Goal: Information Seeking & Learning: Understand process/instructions

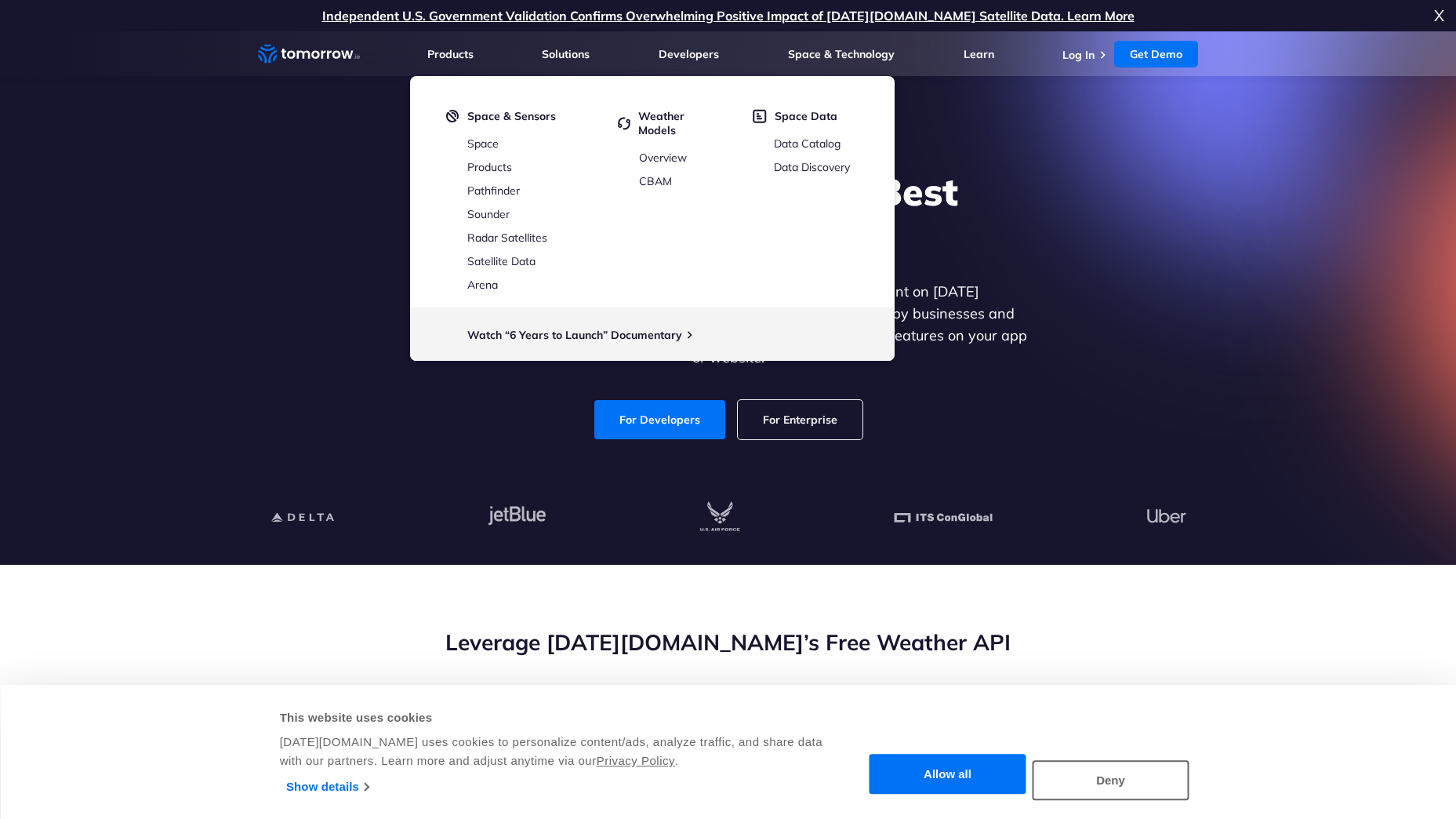
click at [249, 242] on div "Explore the World’s Best Weather API Get reliable and precise weather data thro…" at bounding box center [728, 303] width 965 height 333
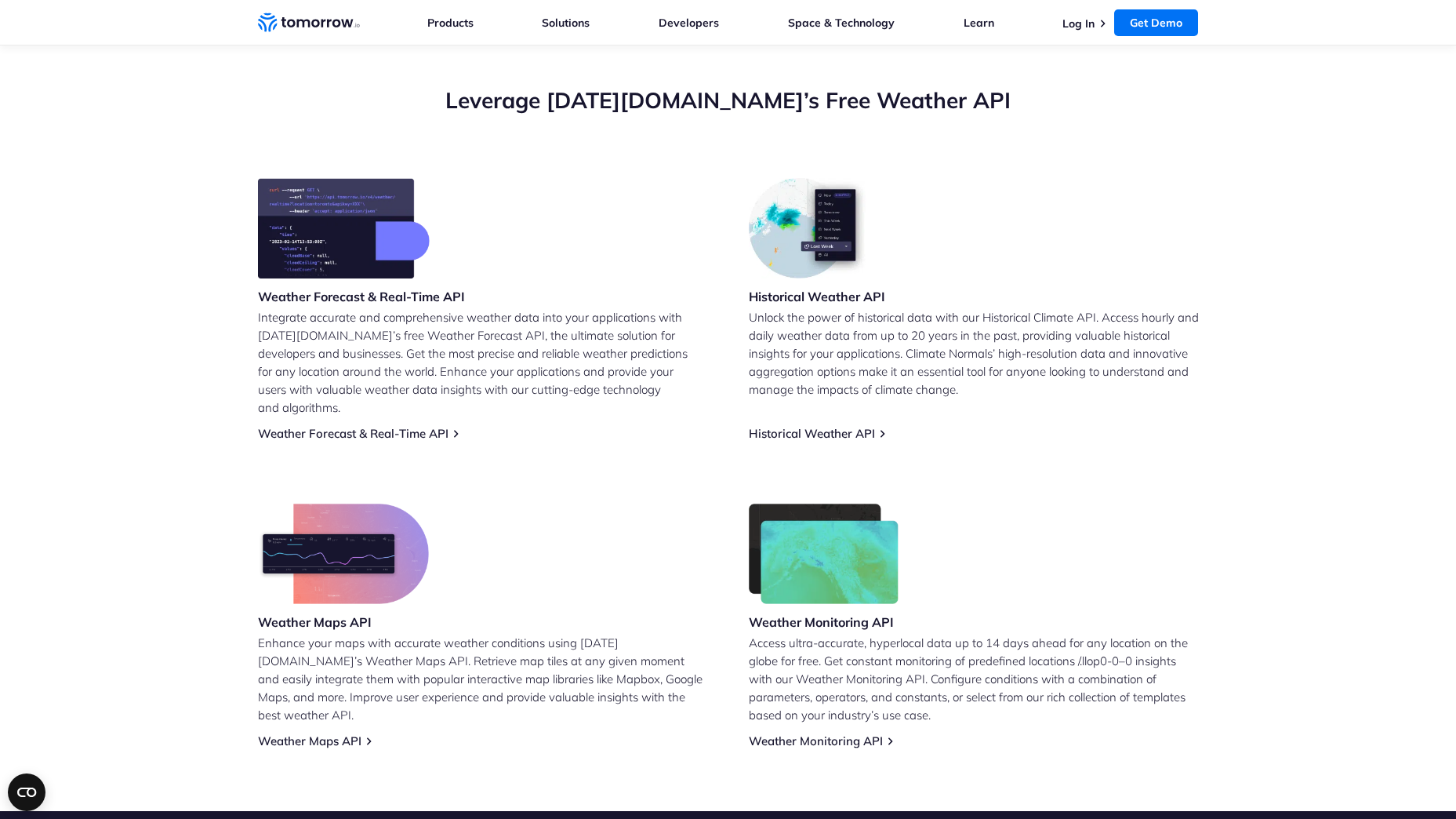
scroll to position [542, 0]
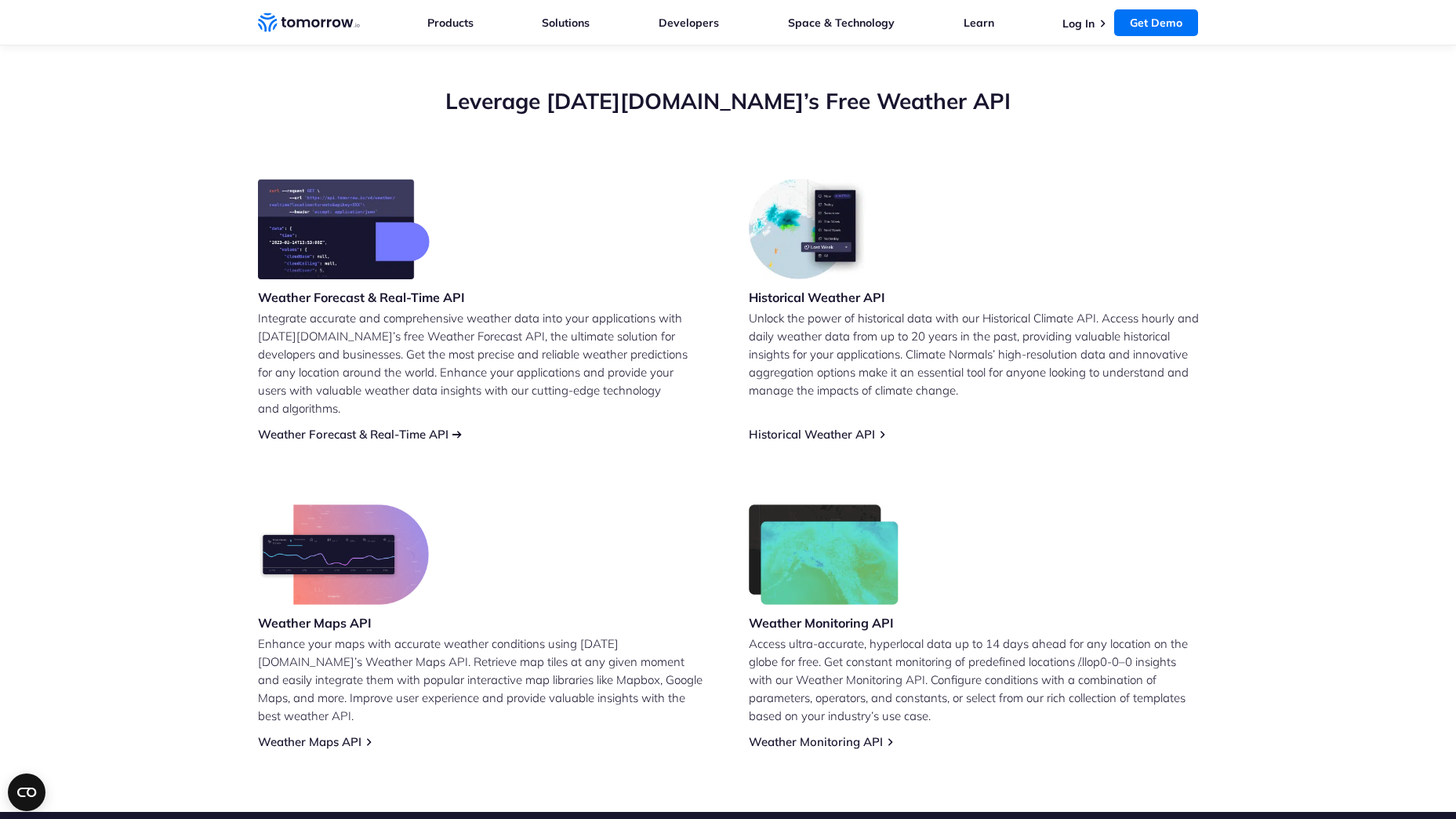
click at [419, 427] on link "Weather Forecast & Real-Time API" at bounding box center [354, 433] width 190 height 15
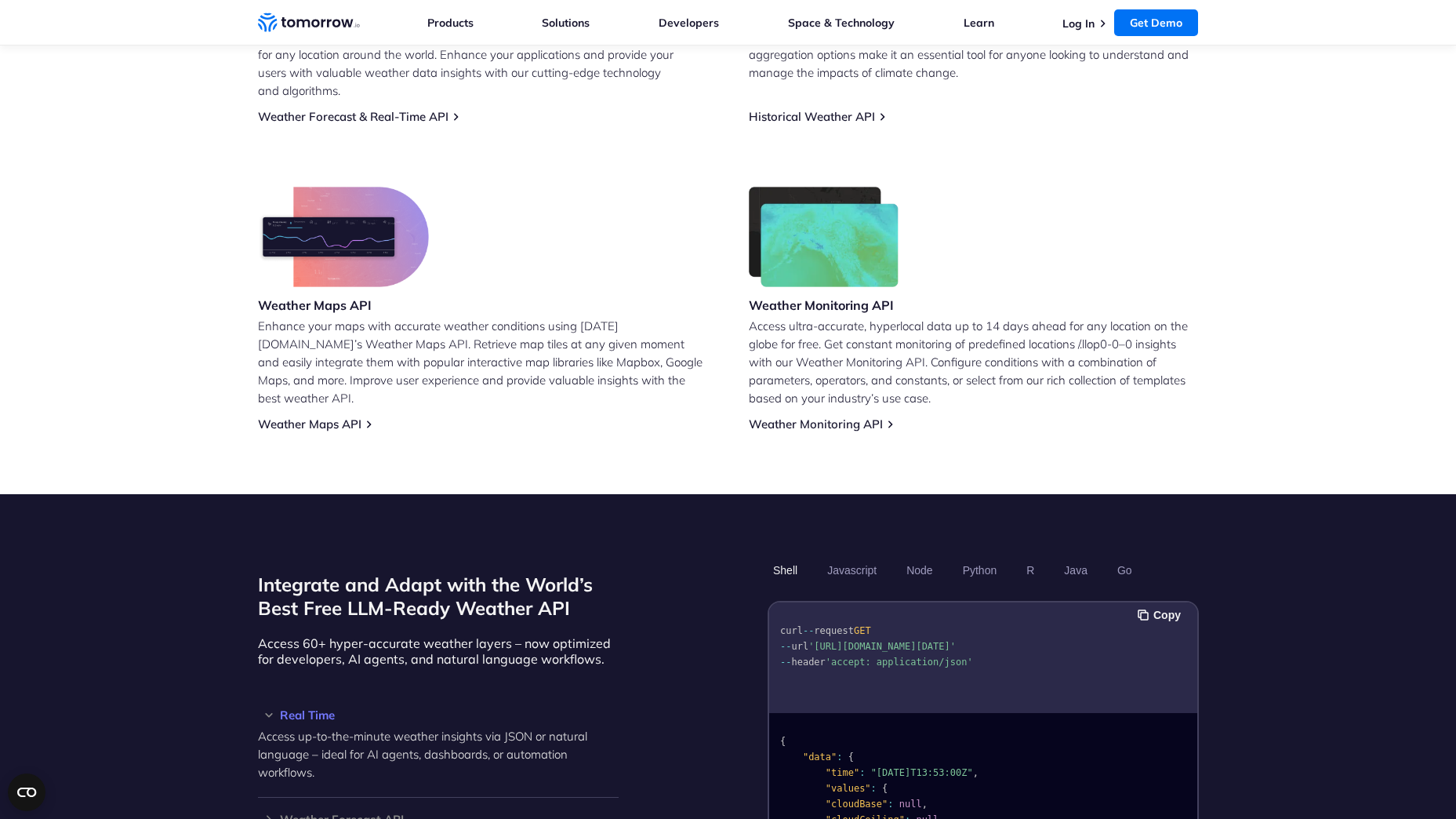
scroll to position [1151, 0]
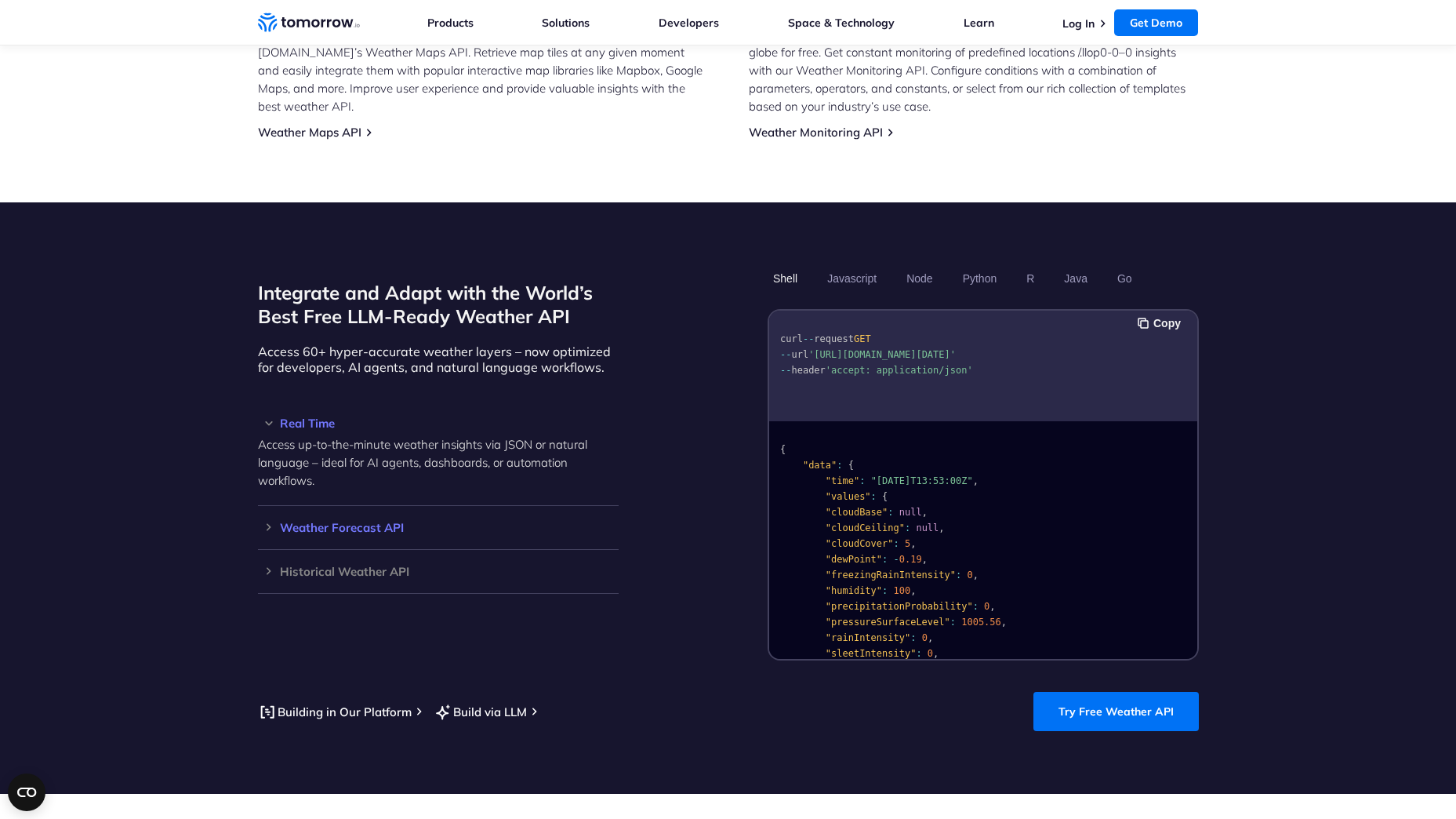
click at [263, 522] on h3 "Weather Forecast API" at bounding box center [438, 528] width 360 height 12
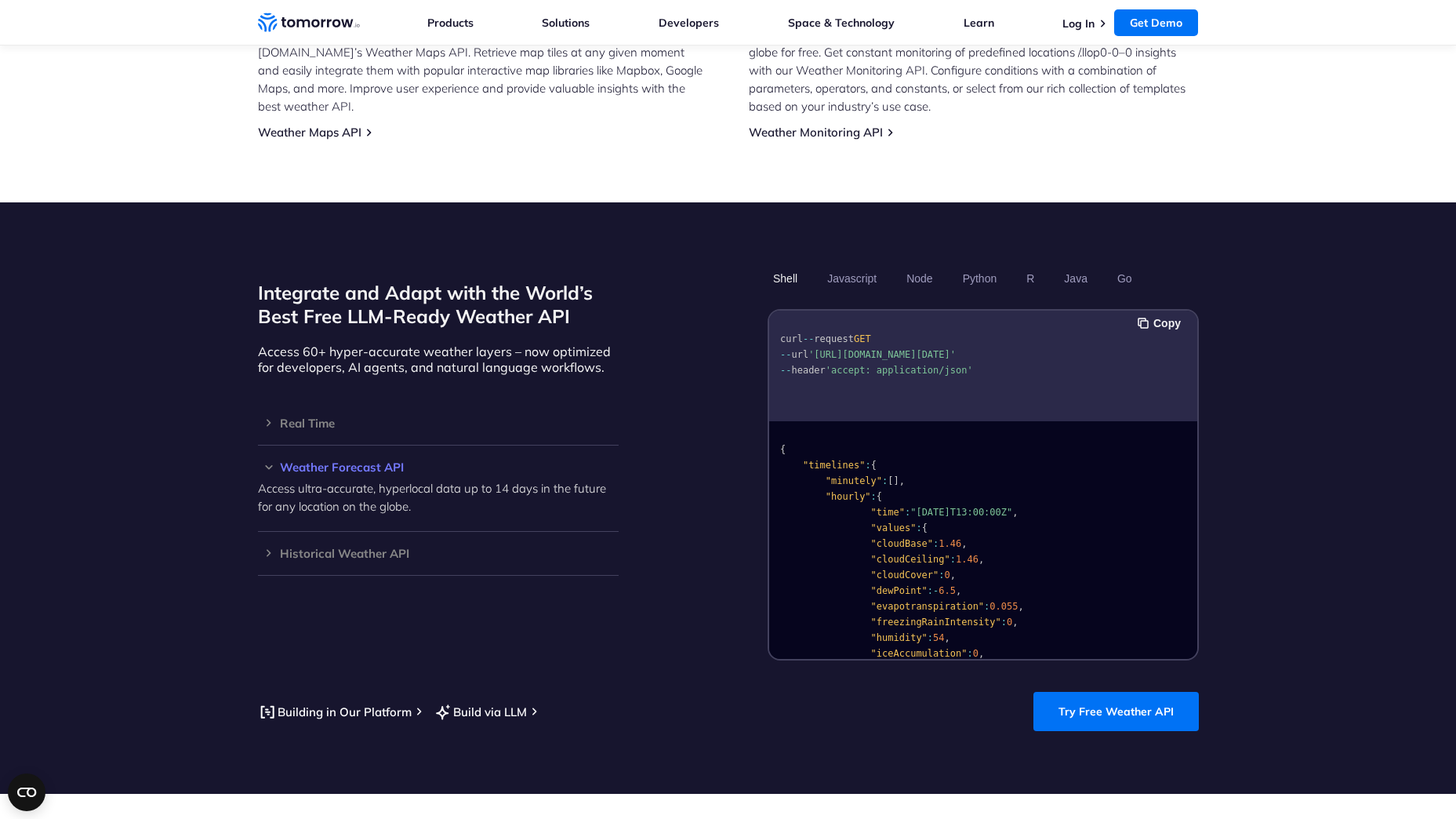
click at [336, 461] on h3 "Weather Forecast API" at bounding box center [438, 467] width 360 height 12
click at [303, 417] on h3 "Real Time" at bounding box center [438, 423] width 360 height 12
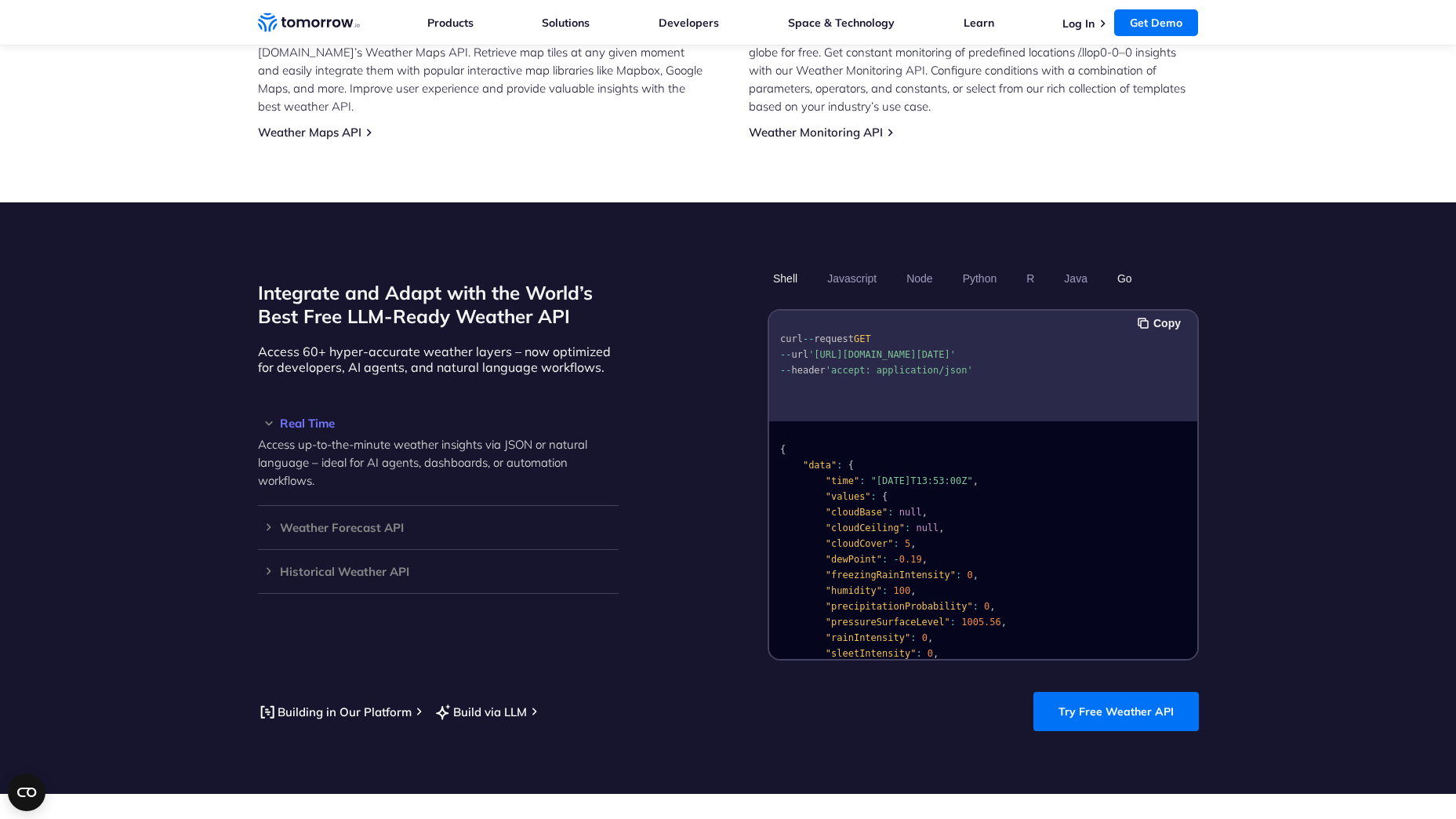
click at [1124, 265] on button "Go" at bounding box center [1124, 278] width 26 height 26
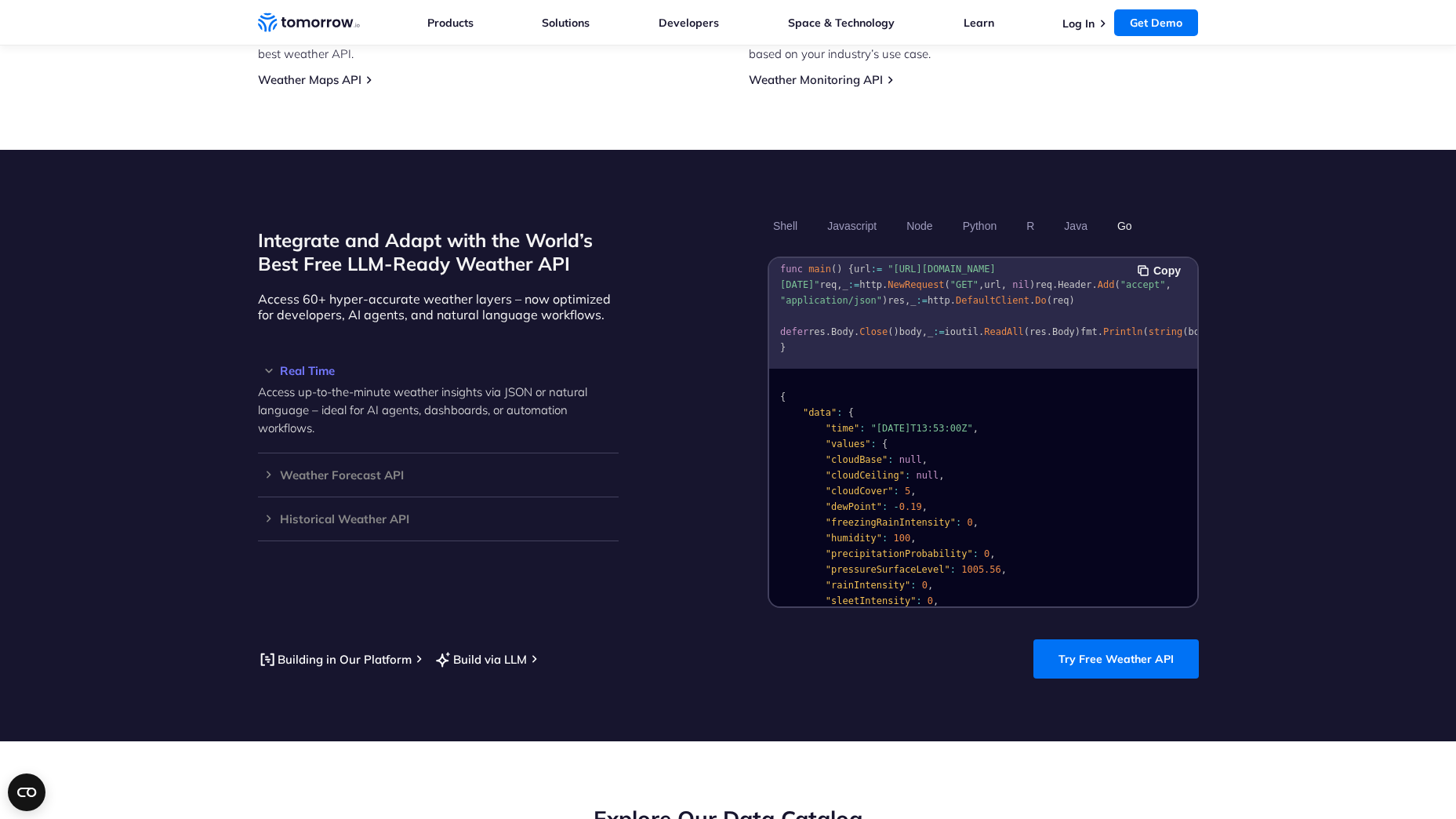
scroll to position [1156, 0]
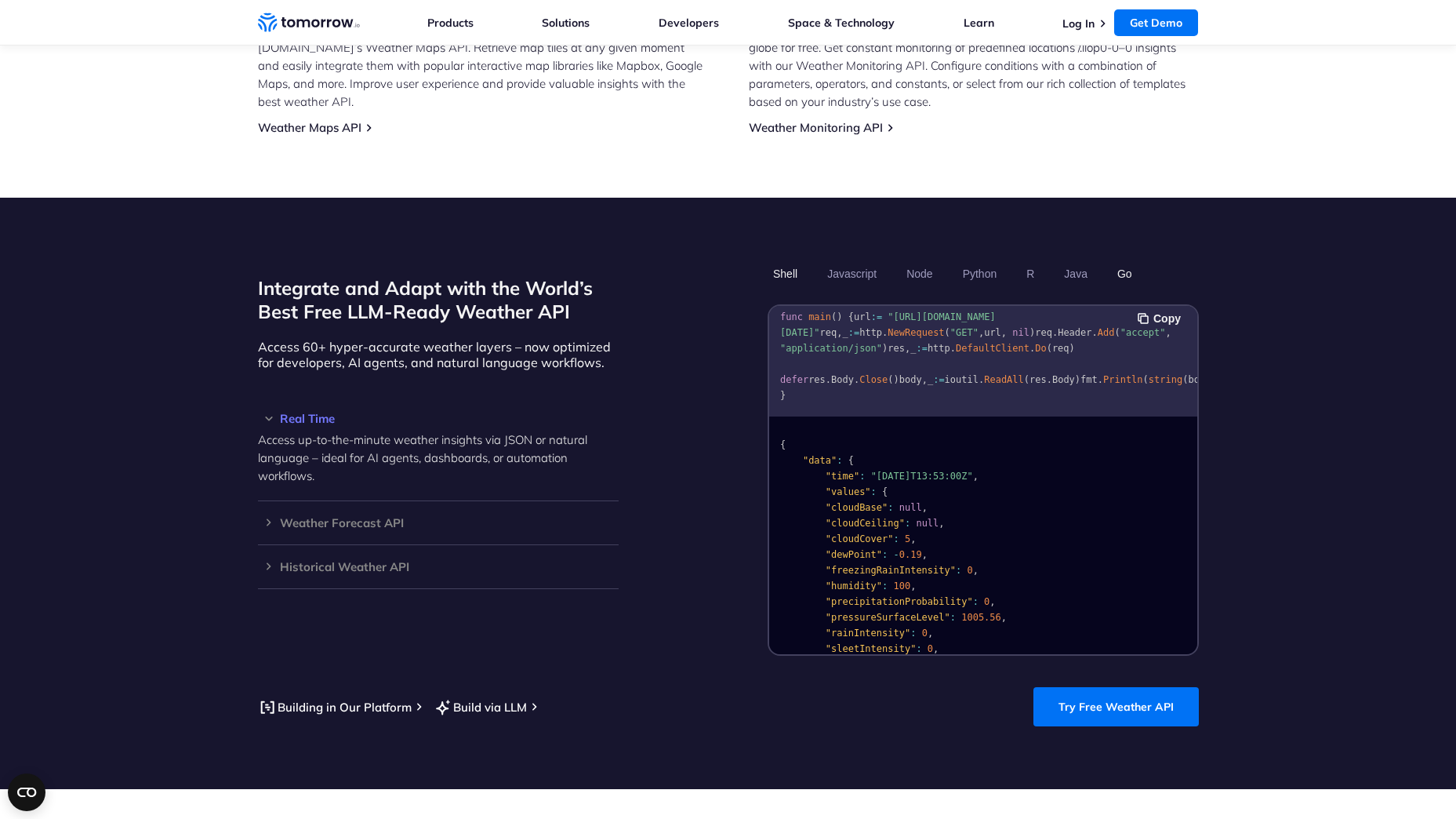
click at [796, 262] on button "Shell" at bounding box center [785, 273] width 35 height 26
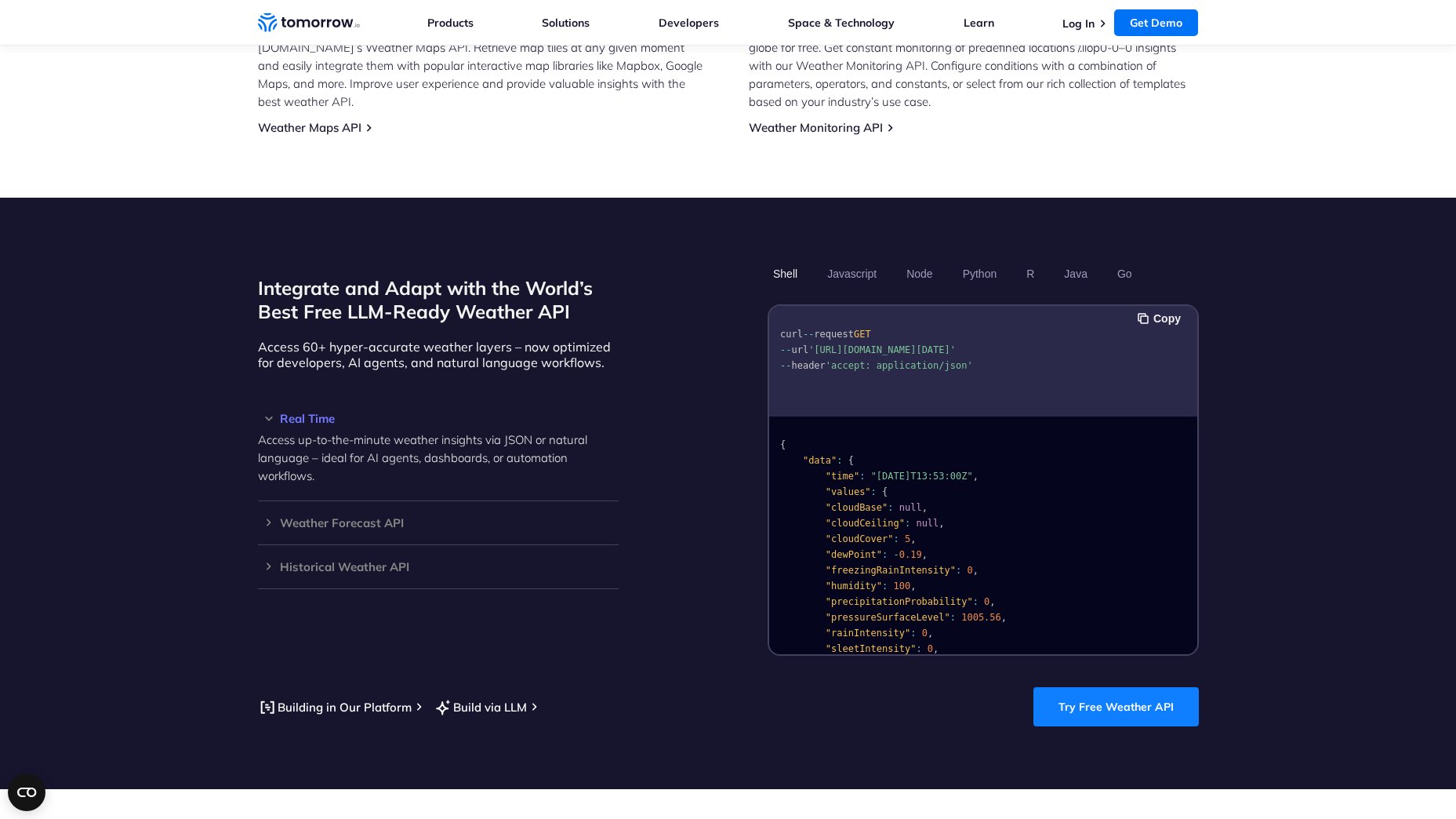
click at [1142, 696] on link "Try Free Weather API" at bounding box center [1116, 706] width 165 height 39
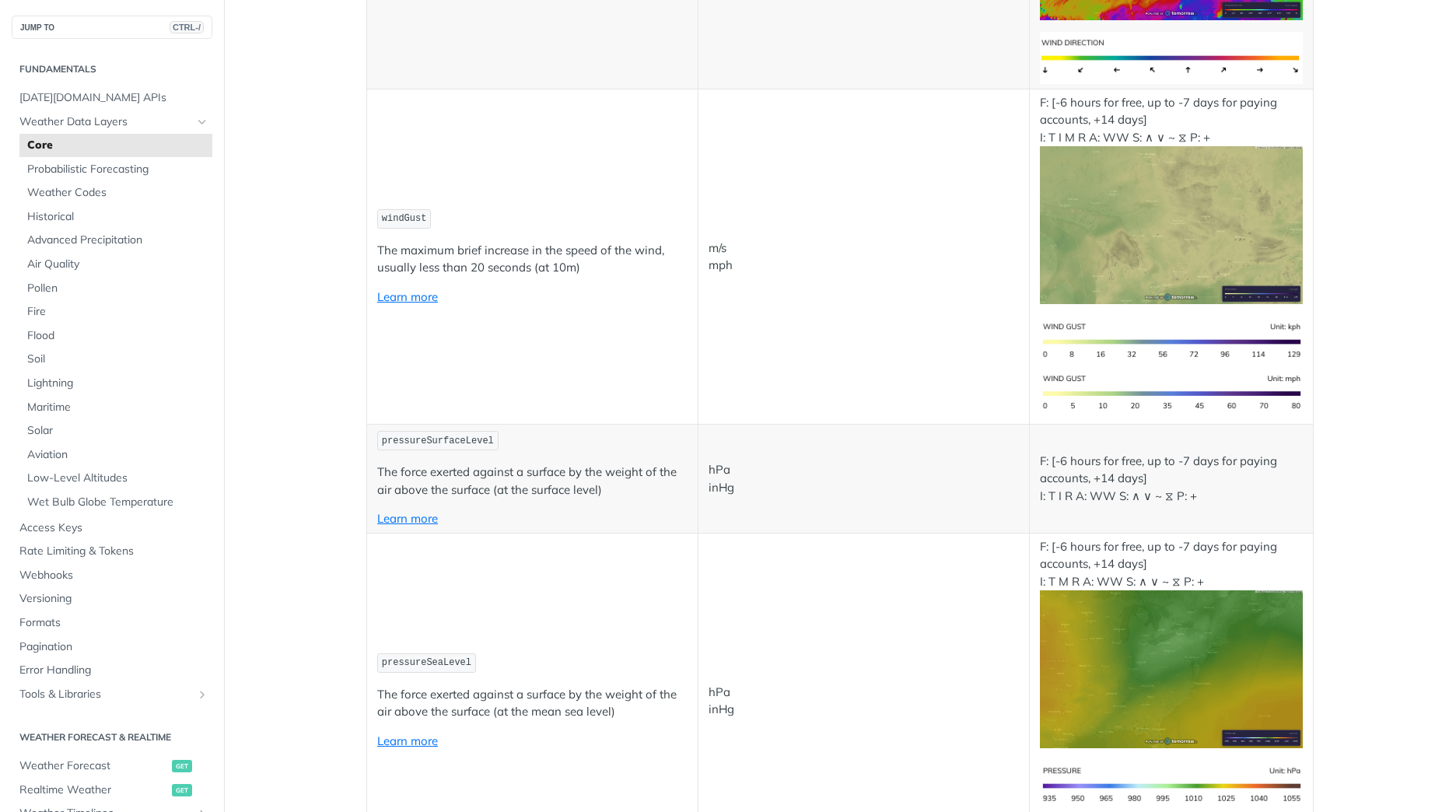
scroll to position [1978, 0]
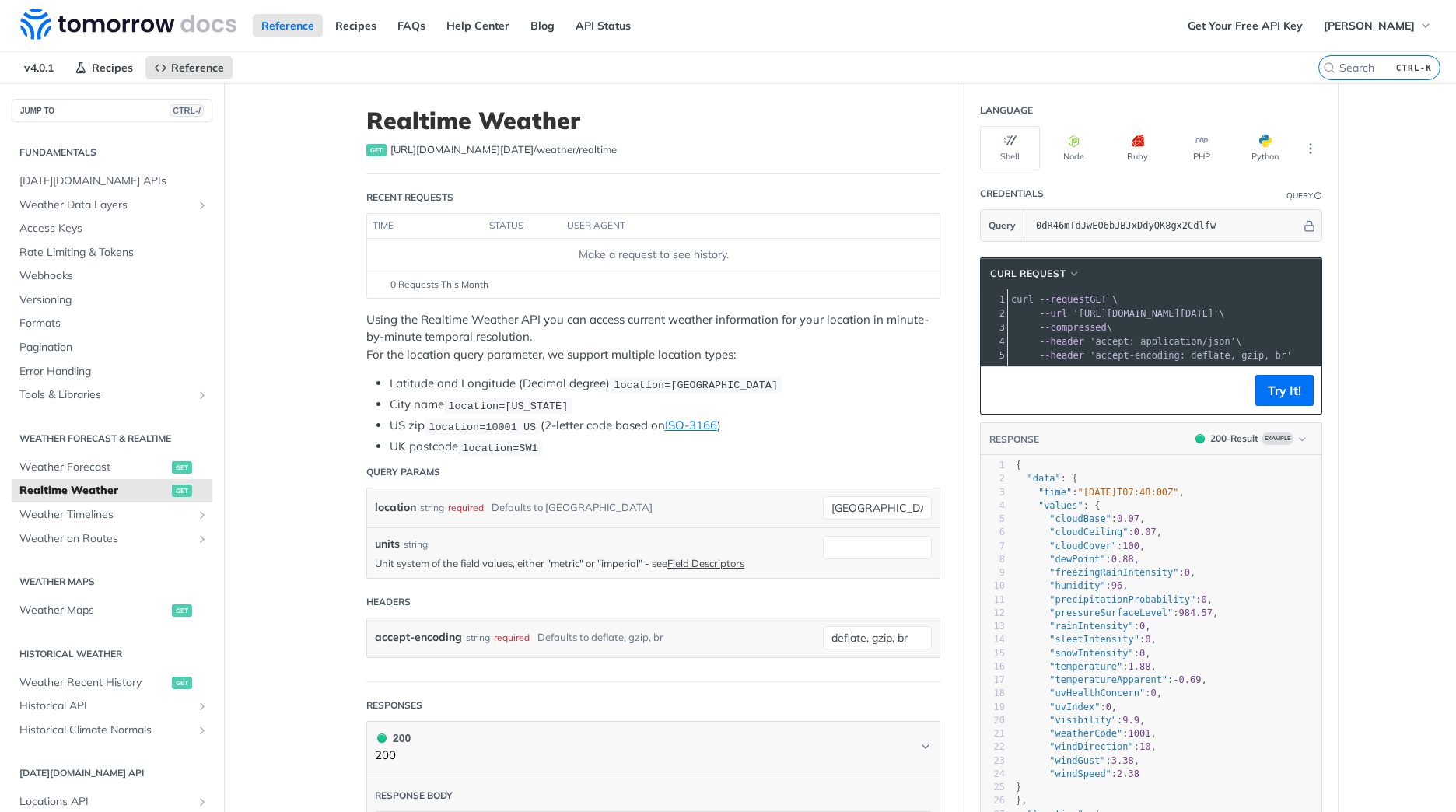
click at [409, 273] on footer "0 Requests This Month" at bounding box center [653, 284] width 572 height 27
click at [841, 511] on input "toronto" at bounding box center [877, 508] width 109 height 23
type input "stockholm"
click at [564, 556] on p "Unit system of the field values, either "metric" or "imperial" - see Field Desc…" at bounding box center [595, 563] width 440 height 14
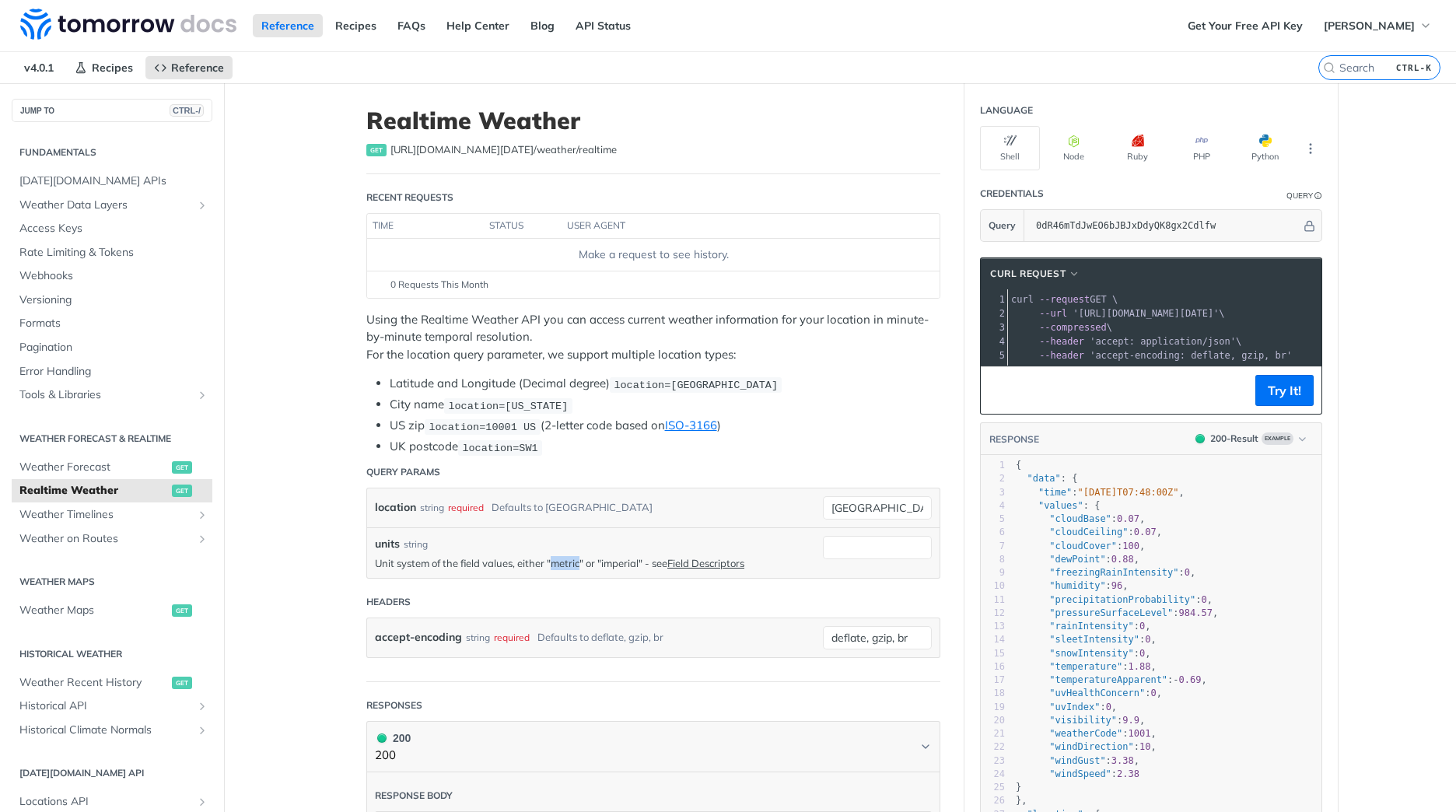
click at [564, 556] on p "Unit system of the field values, either "metric" or "imperial" - see Field Desc…" at bounding box center [595, 563] width 440 height 14
copy p "metric"
click at [916, 542] on input "units" at bounding box center [877, 547] width 109 height 23
paste input "metric"
type input "metric"
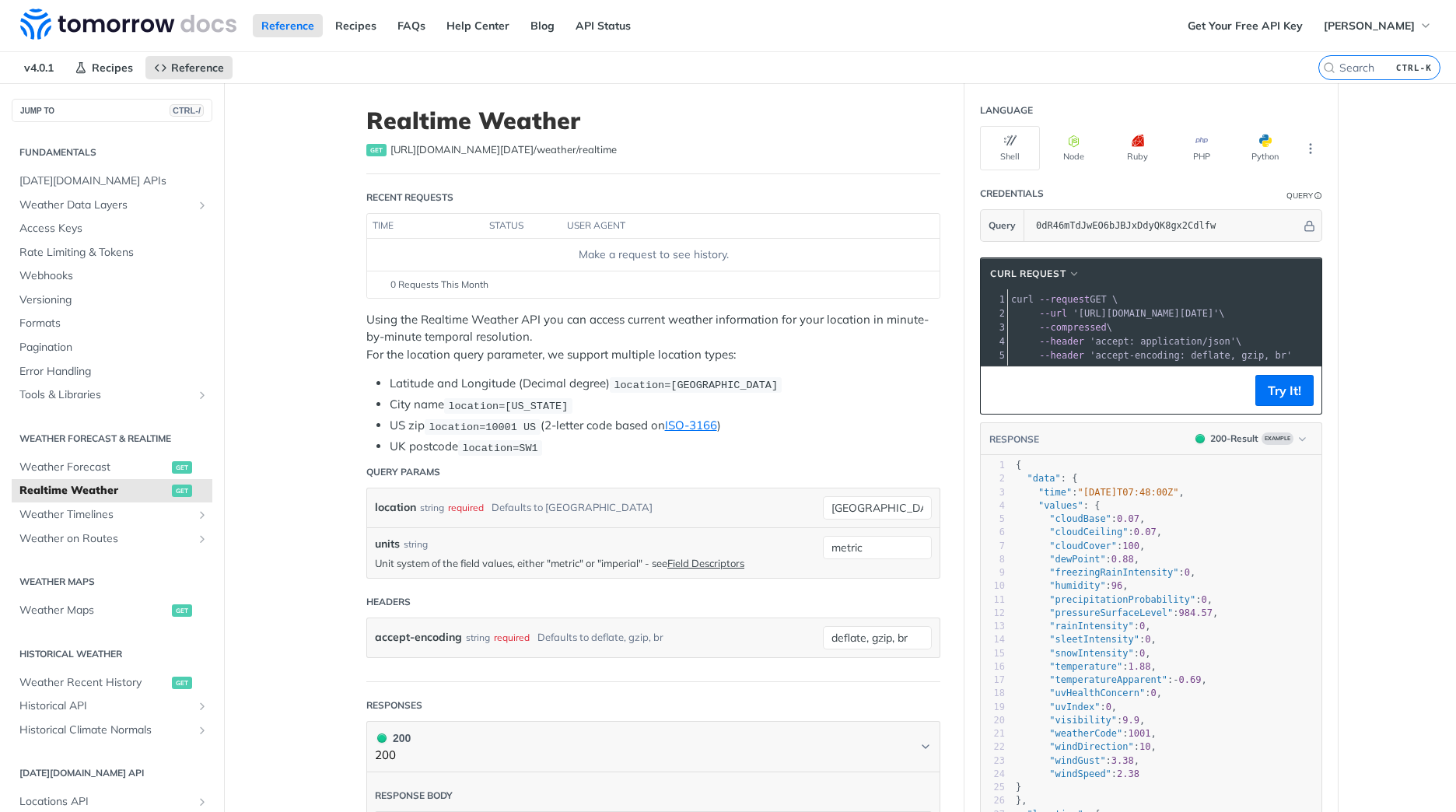
click at [627, 651] on div "accept-encoding string required Defaults to deflate, gzip, br deflate, gzip, br" at bounding box center [653, 638] width 572 height 39
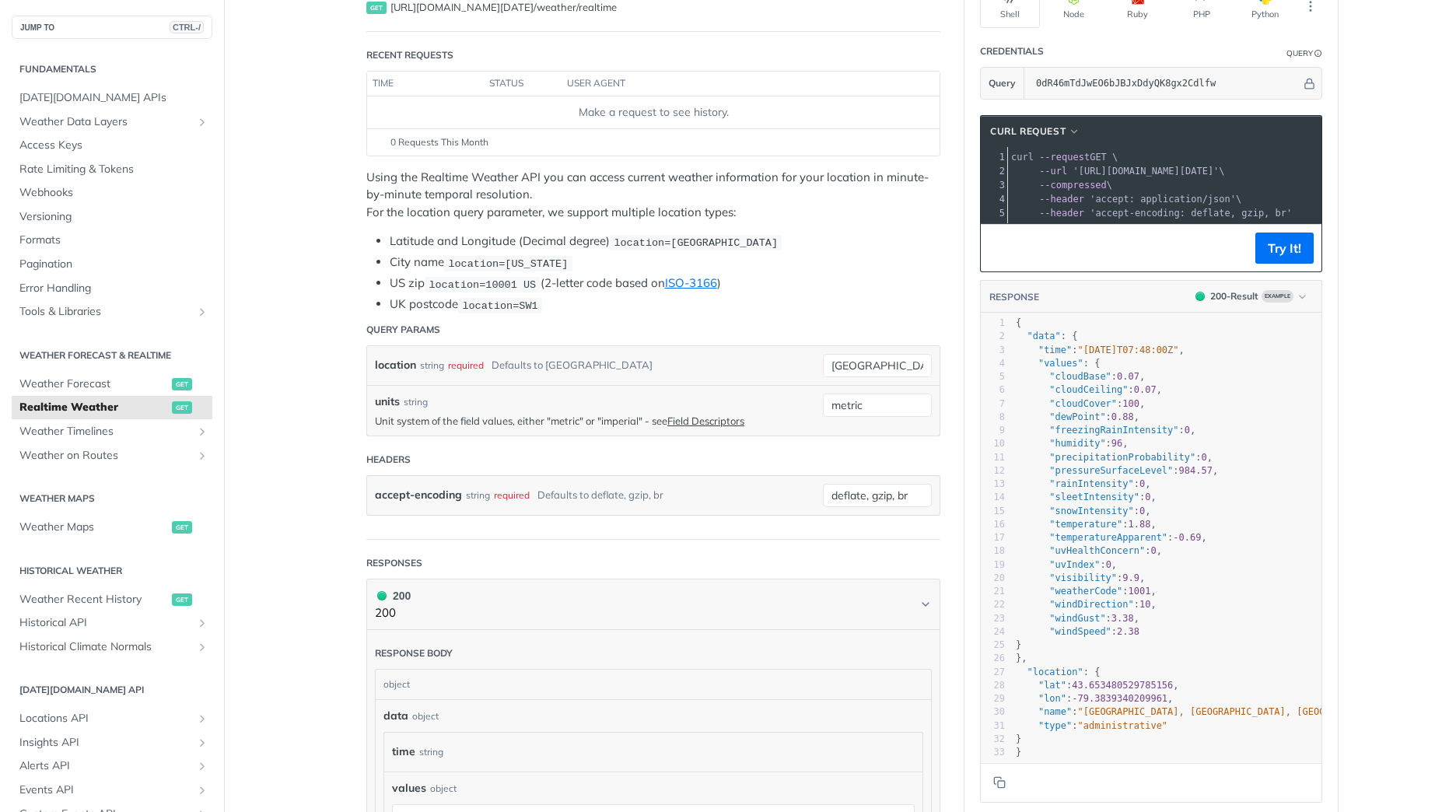
scroll to position [321, 0]
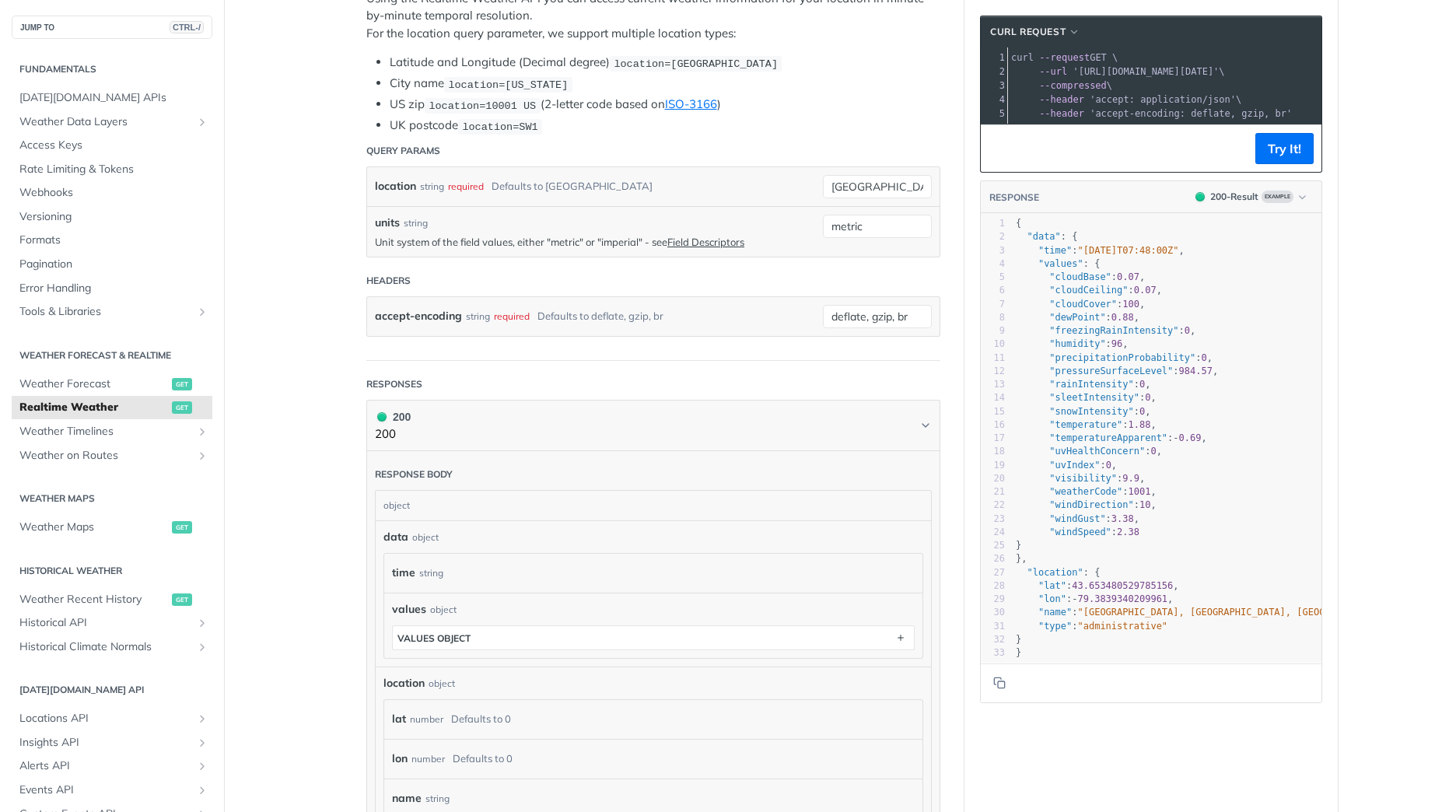
click at [393, 485] on header "Response body" at bounding box center [653, 470] width 557 height 39
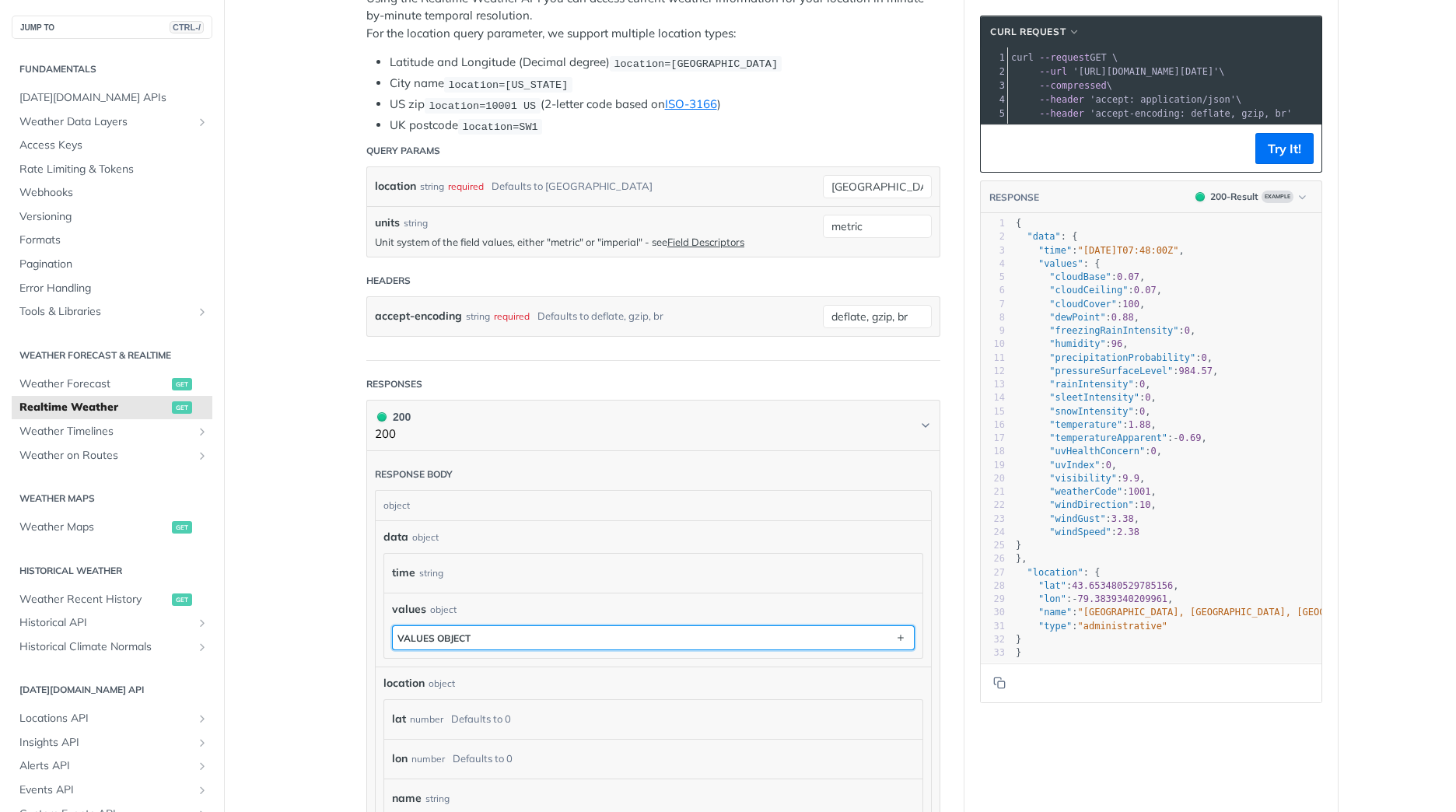
click at [604, 638] on button "values object" at bounding box center [653, 638] width 521 height 23
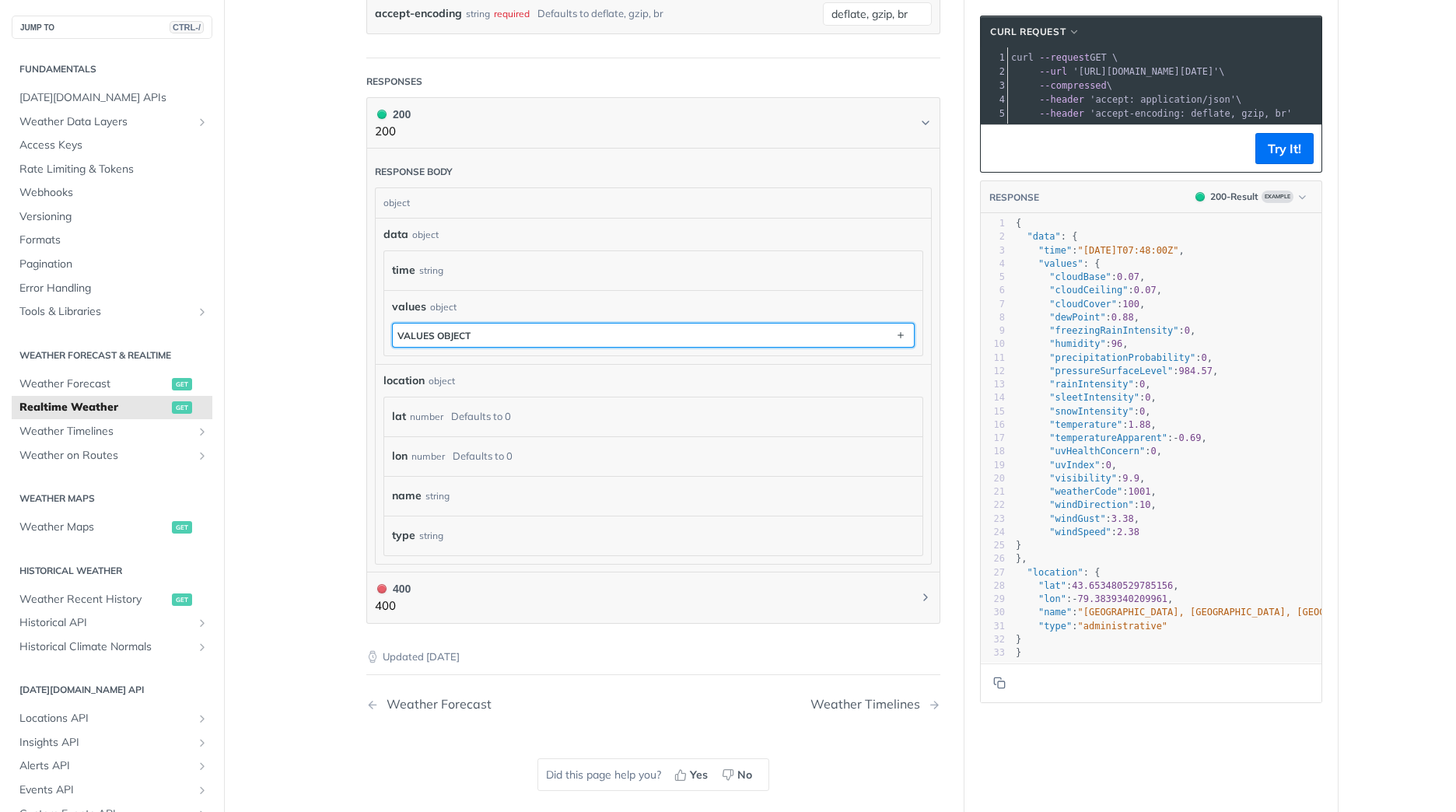
scroll to position [626, 0]
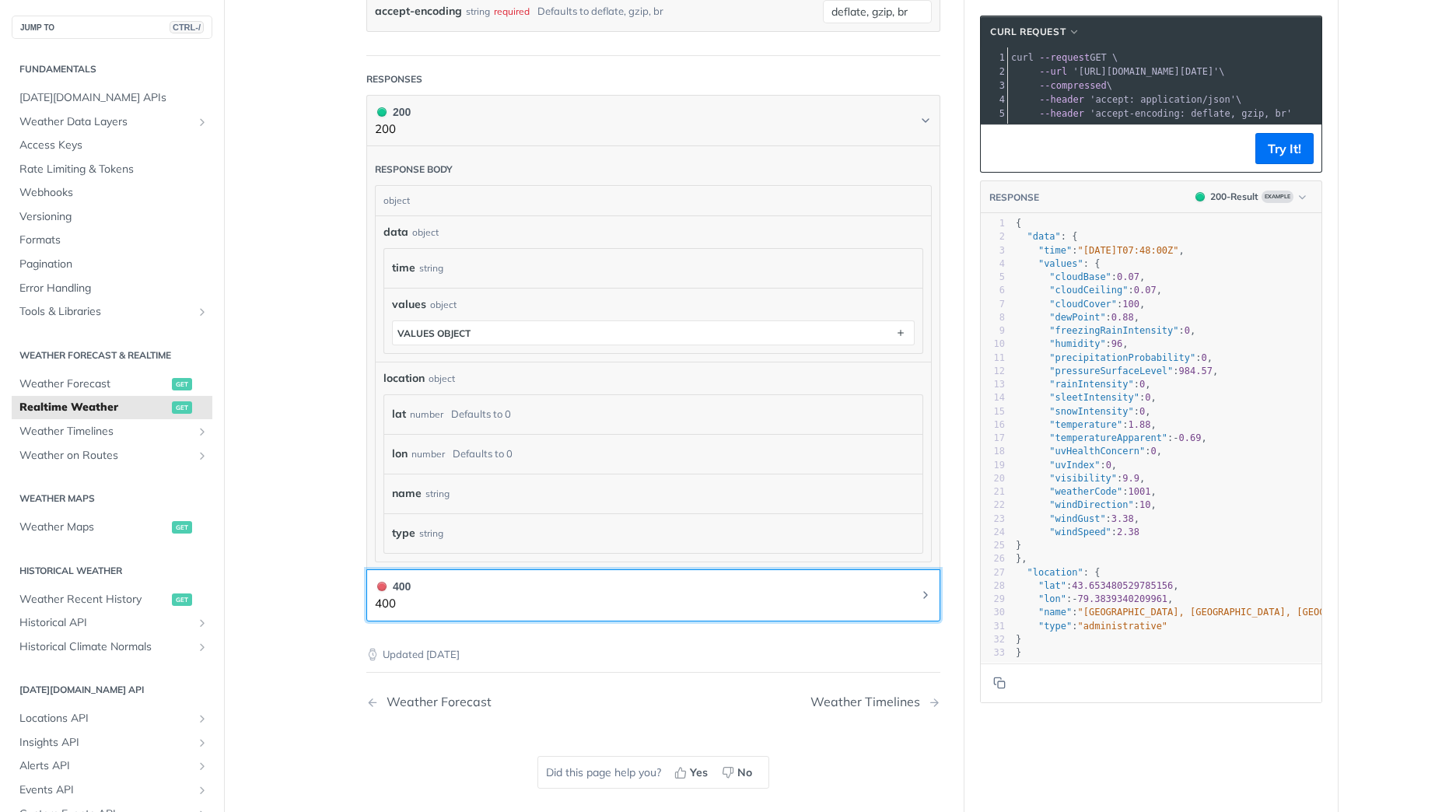
click at [430, 594] on button "400 400" at bounding box center [653, 595] width 557 height 35
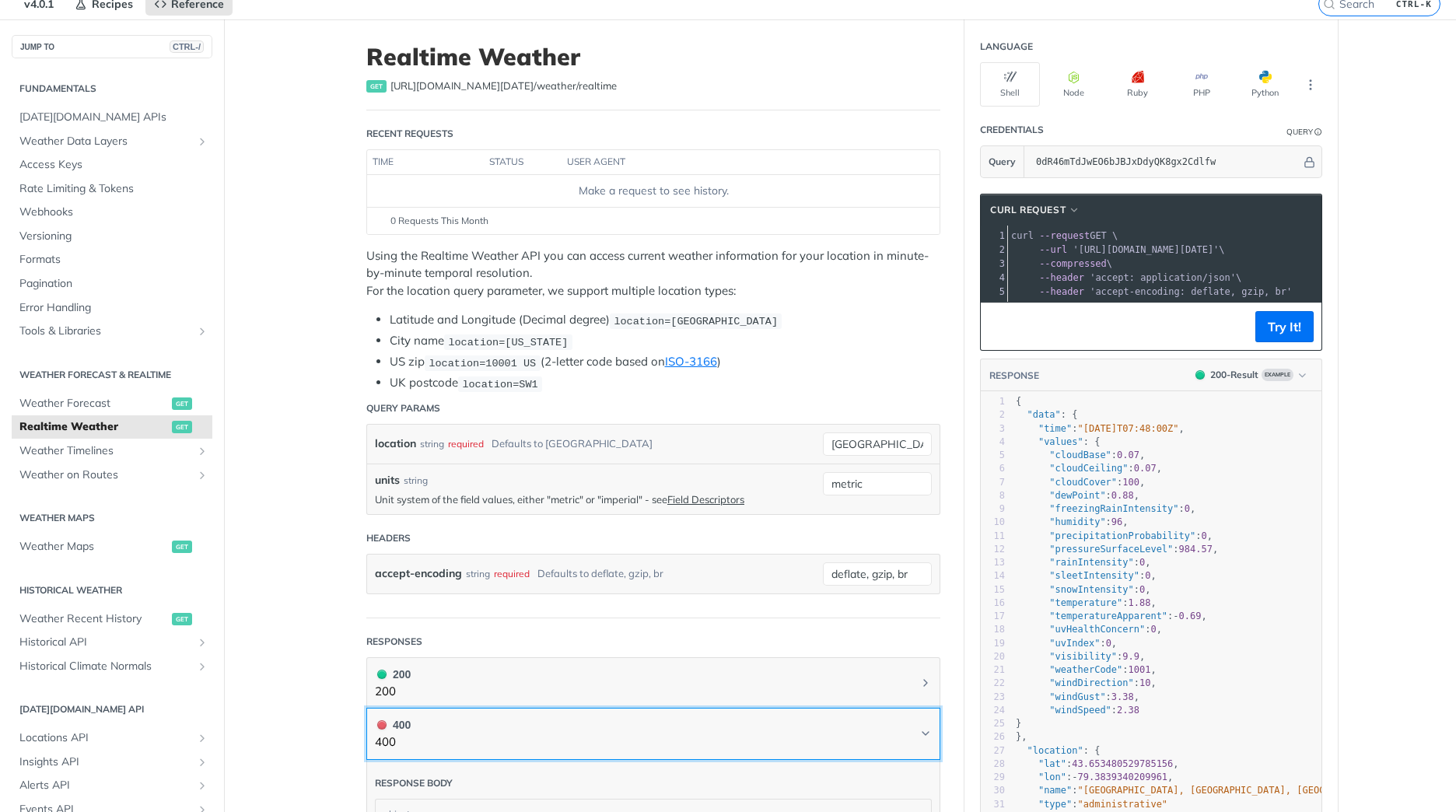
scroll to position [65, 0]
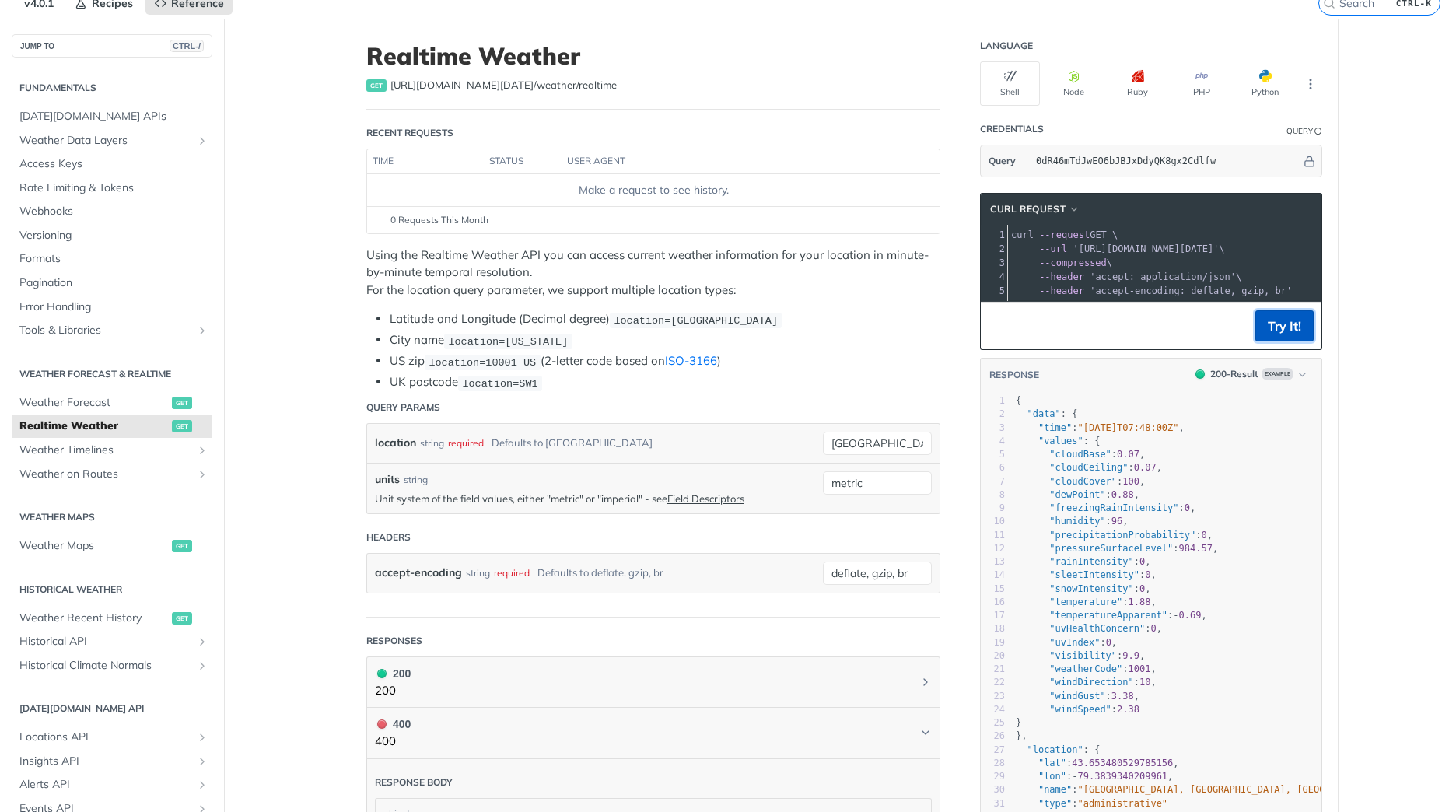
click at [1287, 341] on button "Try It!" at bounding box center [1284, 326] width 59 height 31
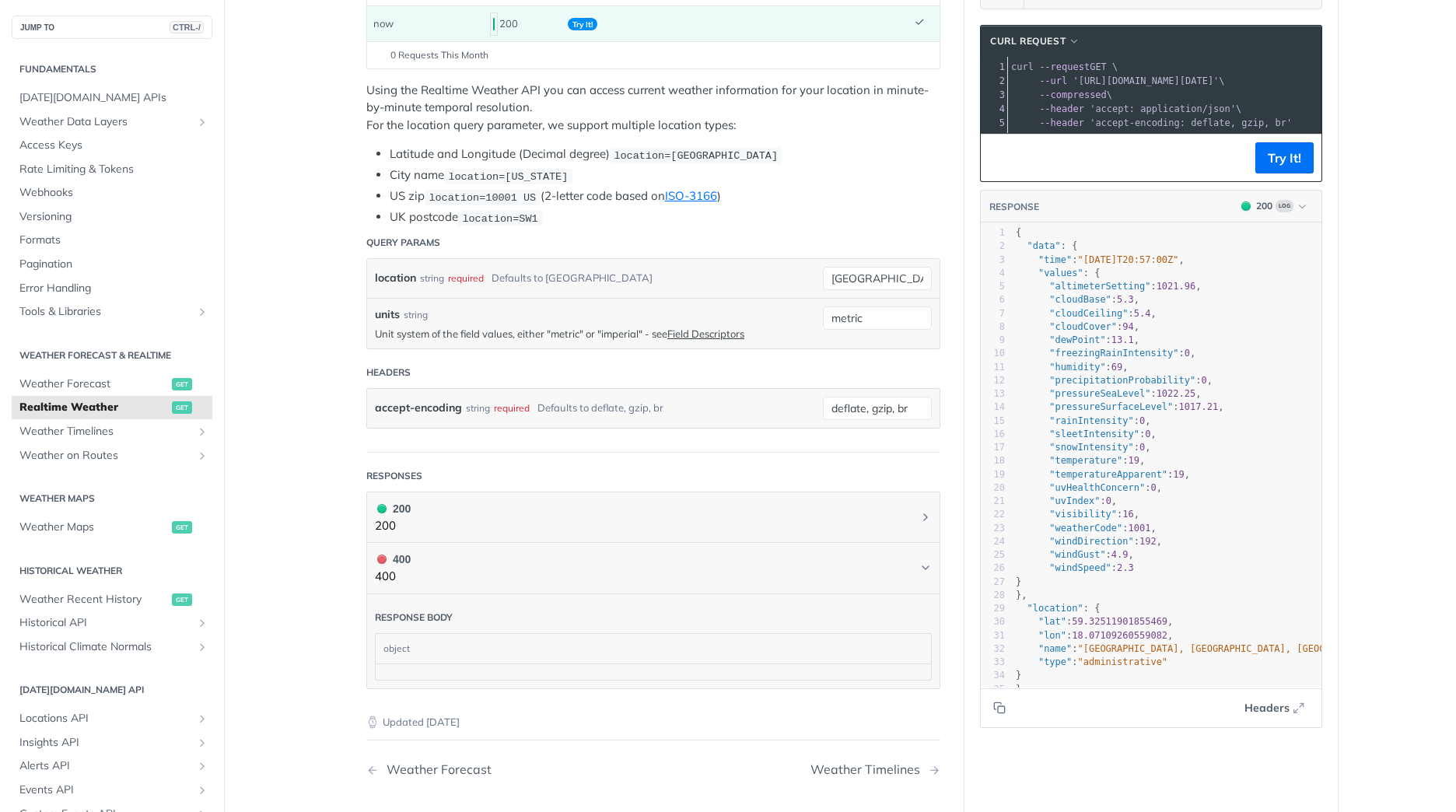
scroll to position [232, 0]
click at [1301, 212] on icon "button" at bounding box center [1303, 207] width 12 height 12
click at [1197, 307] on div "400 - Result" at bounding box center [1189, 304] width 53 height 15
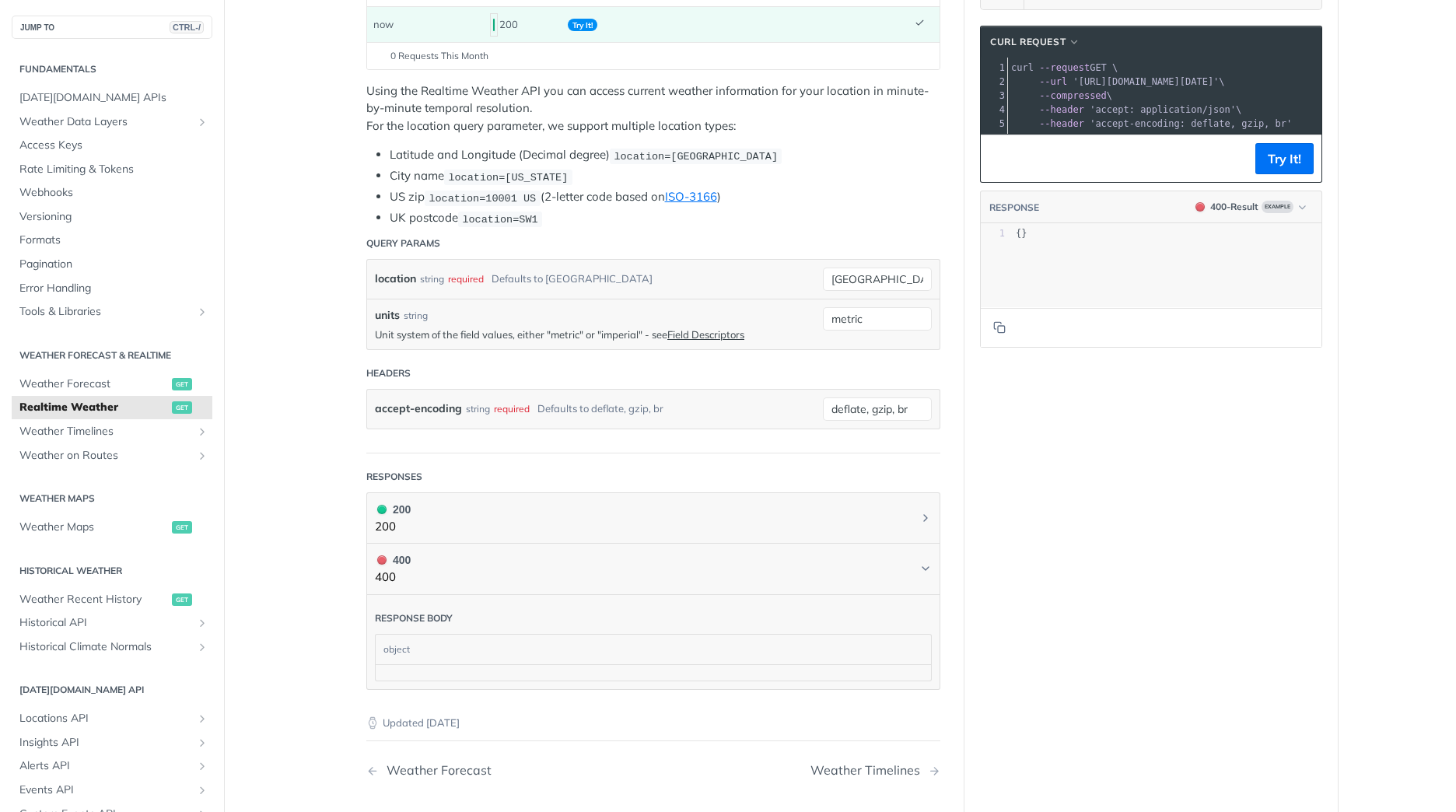
click at [1265, 210] on header "RESPONSE 400 - Result Example" at bounding box center [1152, 208] width 341 height 33
click at [1273, 213] on span "Example" at bounding box center [1277, 206] width 32 height 13
click at [1197, 278] on div "200 - Result" at bounding box center [1189, 277] width 53 height 15
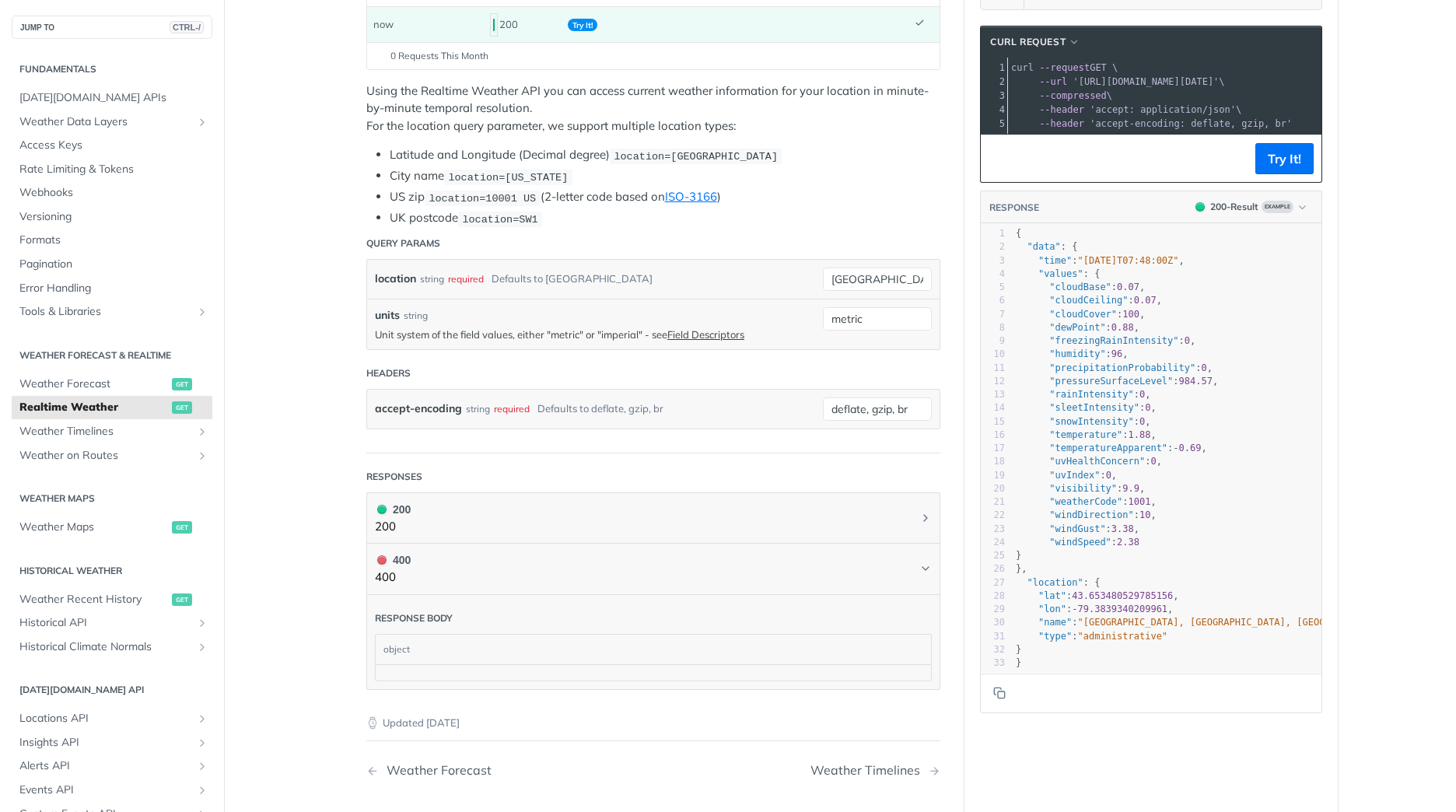
click at [1205, 482] on pre ""uvIndex" : 0 ," at bounding box center [1195, 476] width 365 height 13
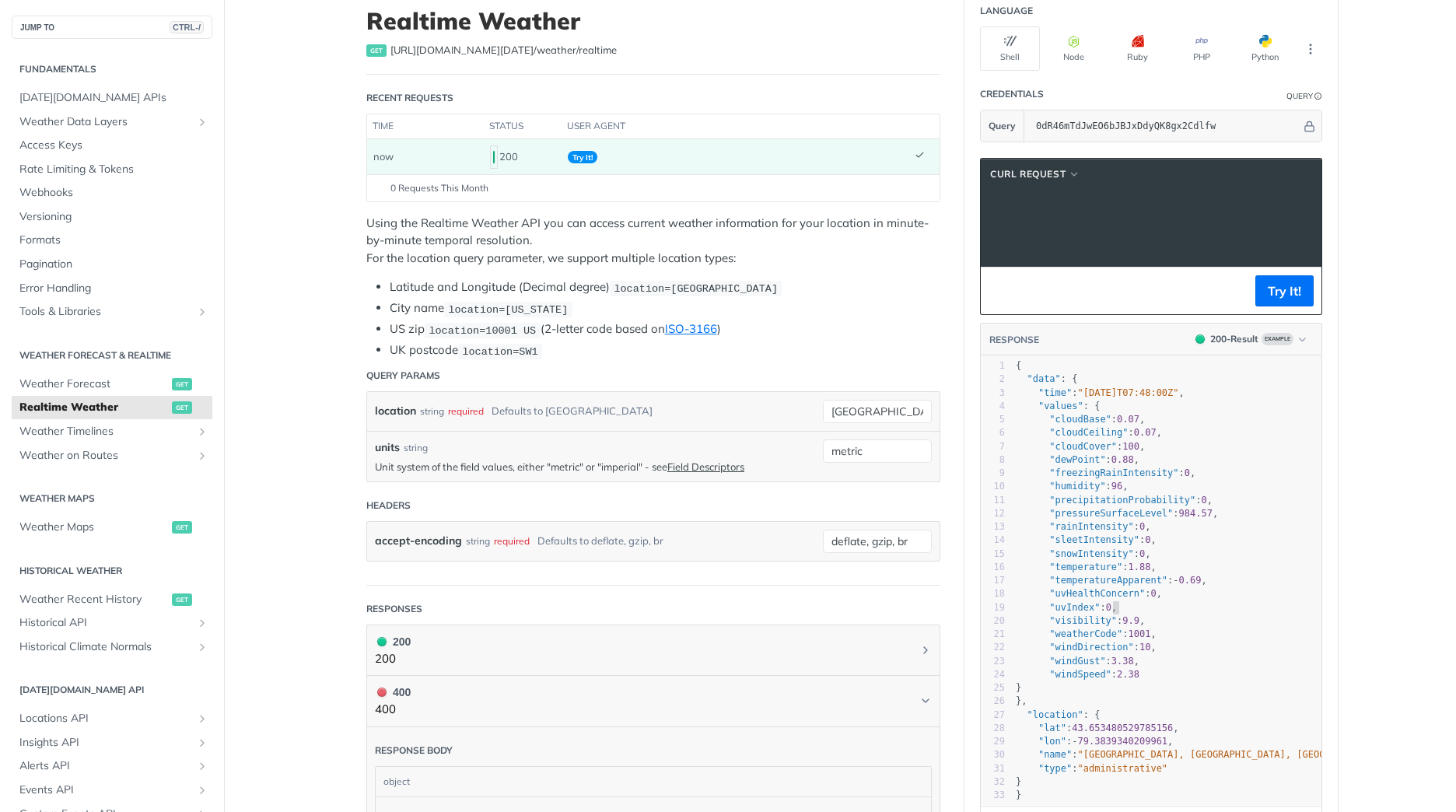
scroll to position [0, 0]
click at [1062, 169] on button "cURL Request" at bounding box center [1035, 174] width 101 height 15
drag, startPoint x: 1071, startPoint y: 215, endPoint x: 1094, endPoint y: 212, distance: 23.2
click at [1094, 212] on span "'https://api.tomorrow.io/v4/weather/realtime?location=stockholm&units=metric&ap…" at bounding box center [1146, 213] width 146 height 11
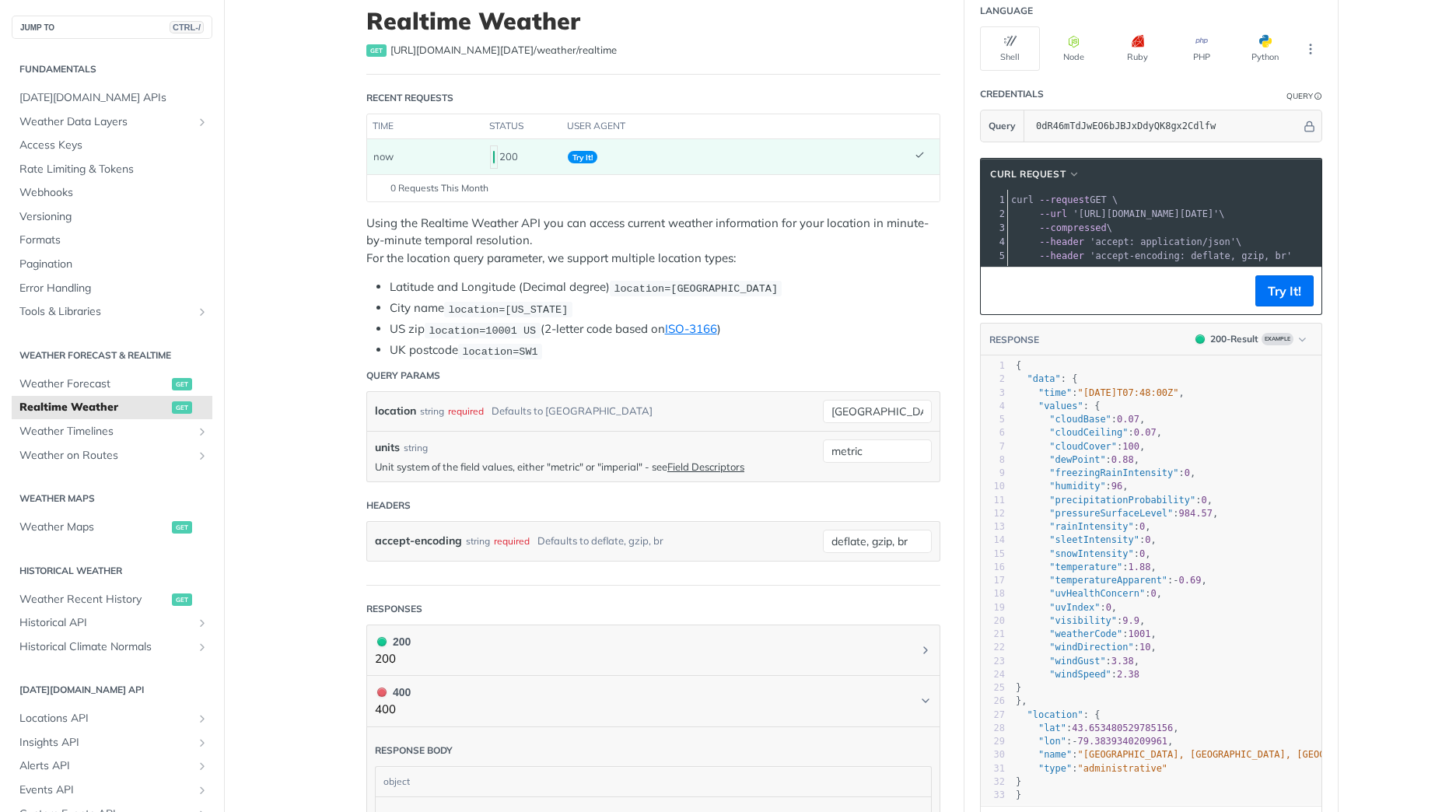
click at [1075, 220] on pre "--url 'https://api.tomorrow.io/v4/weather/realtime?location=stockholm&units=met…" at bounding box center [1344, 214] width 673 height 14
drag, startPoint x: 1070, startPoint y: 215, endPoint x: 1329, endPoint y: 212, distance: 259.0
click at [1329, 212] on section "cURL Request xxxxxxxxxx 1 curl --request GET \ 2 --url 'https://api.tomorrow.io…" at bounding box center [1151, 502] width 373 height 719
click at [877, 216] on span "--url 'https://api.tomorrow.io/v4/weather/realtime?location=stockholm&units=met…" at bounding box center [771, 213] width 214 height 11
copy span "https://api.tomorrow.io/v4/weather/realtime?location=stockholm&units=metric&api…"
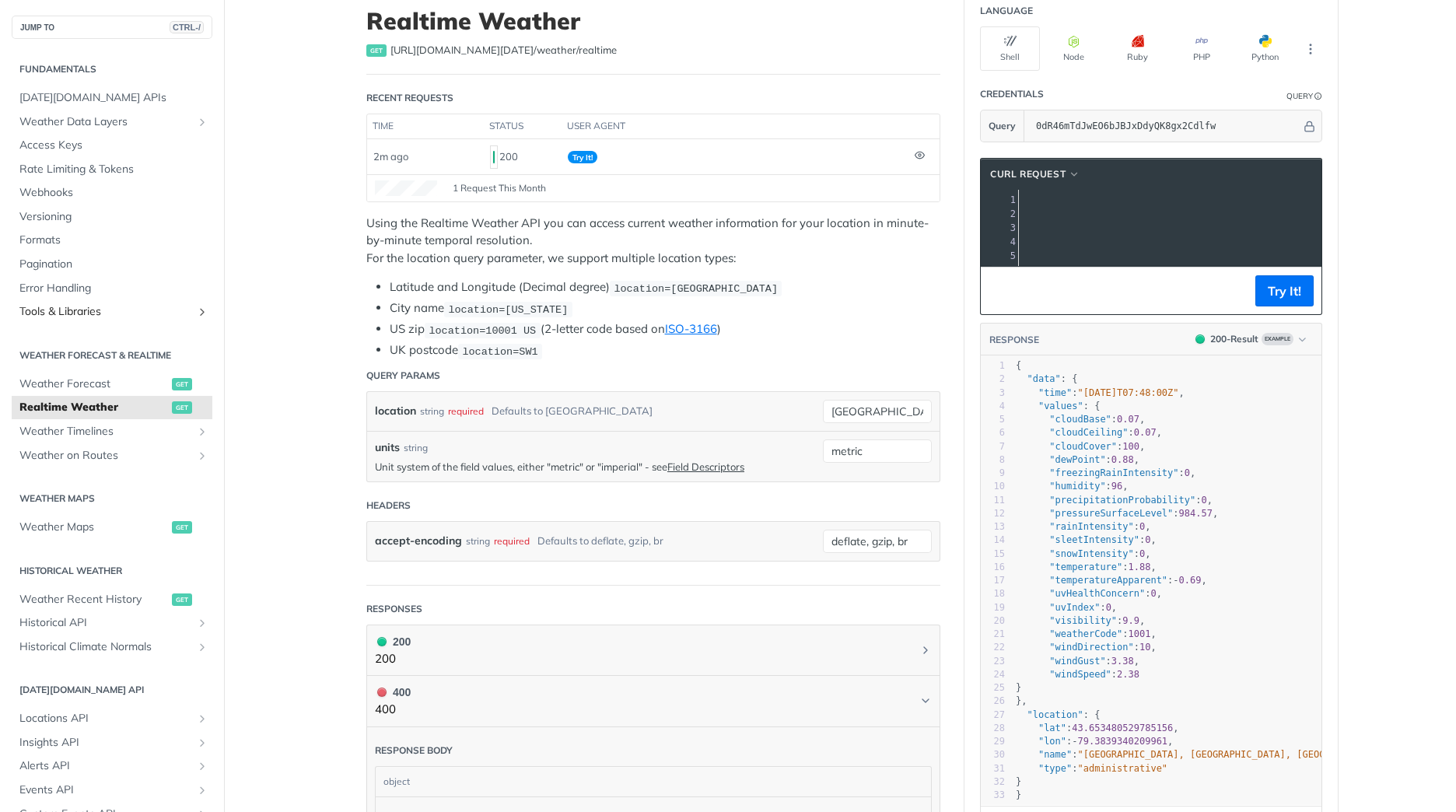
click at [82, 312] on span "Tools & Libraries" at bounding box center [105, 312] width 172 height 15
